Goal: Navigation & Orientation: Find specific page/section

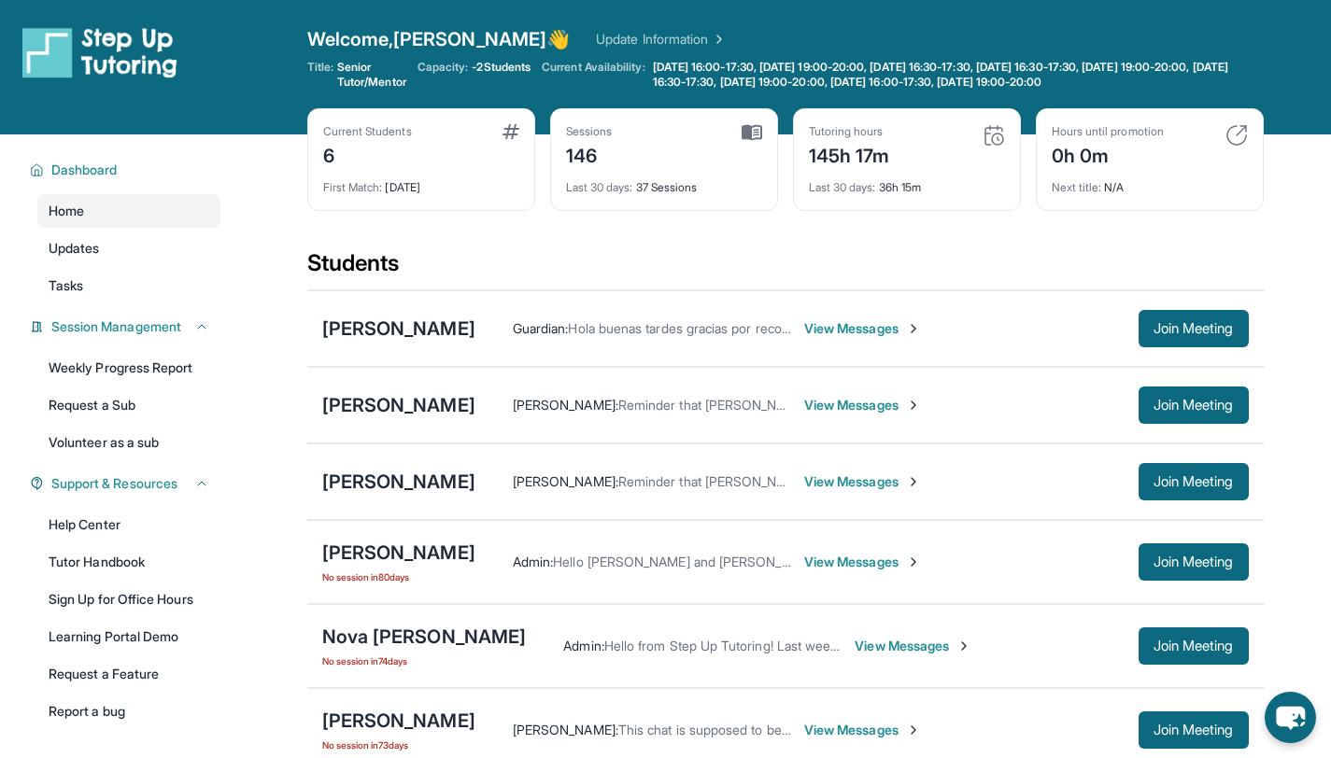
click at [894, 244] on div "Current Students 6 First Match : [DATE] Sessions 146 Last 30 days : 37 Sessions…" at bounding box center [785, 178] width 956 height 140
